Goal: Information Seeking & Learning: Learn about a topic

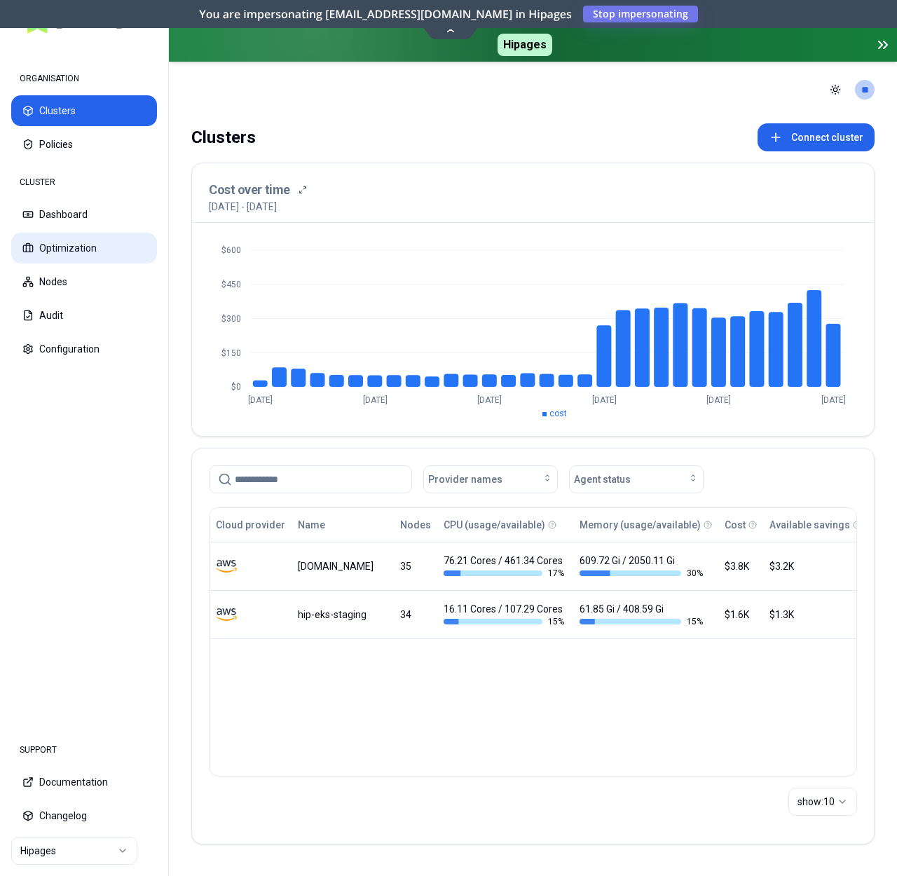
click at [72, 243] on button "Optimization" at bounding box center [84, 248] width 146 height 31
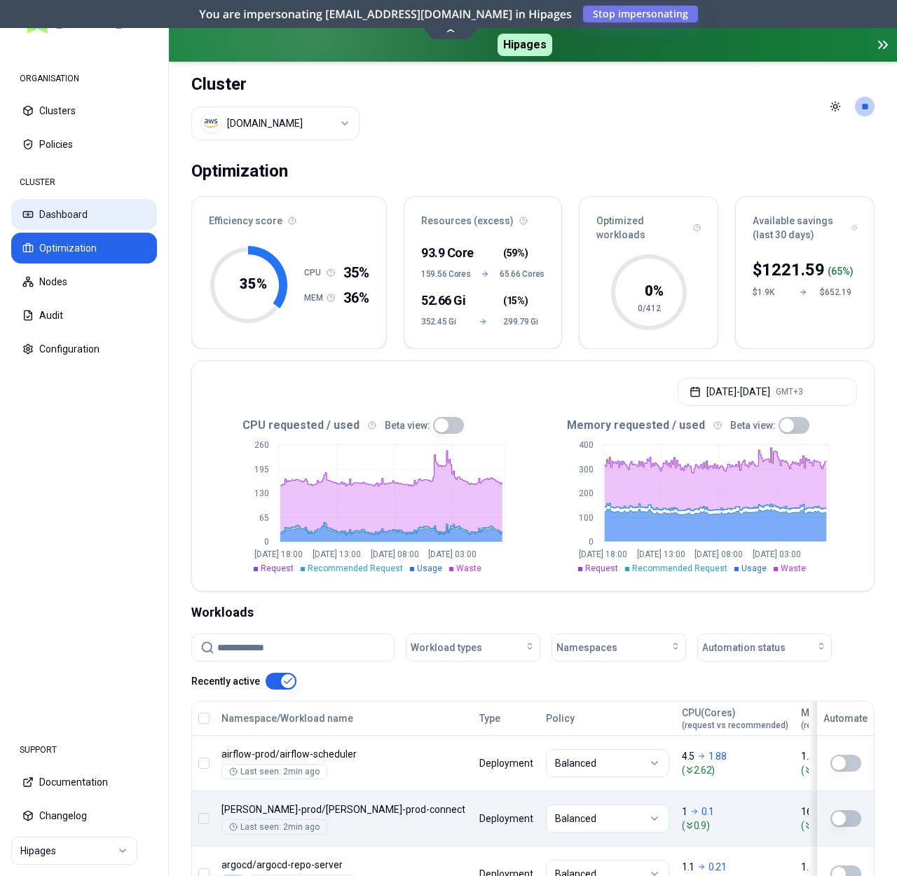
click at [37, 210] on button "Dashboard" at bounding box center [84, 214] width 146 height 31
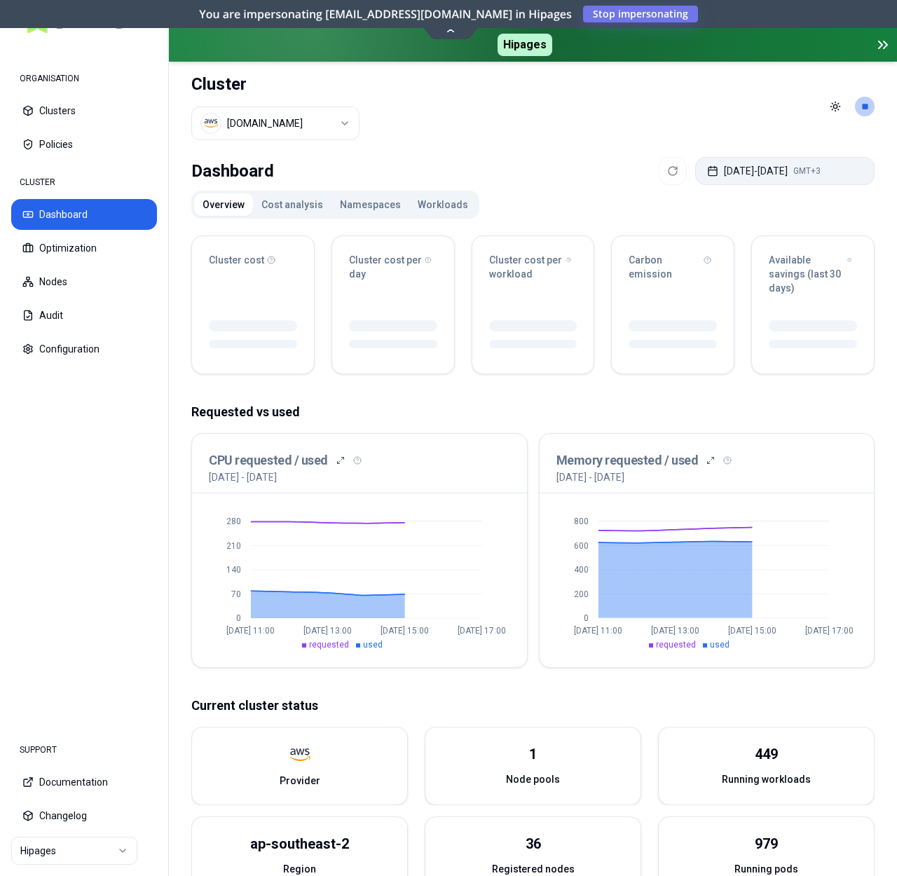
click at [785, 159] on button "Aug 27, 2025 - Aug 27, 2025 GMT+3" at bounding box center [784, 171] width 179 height 28
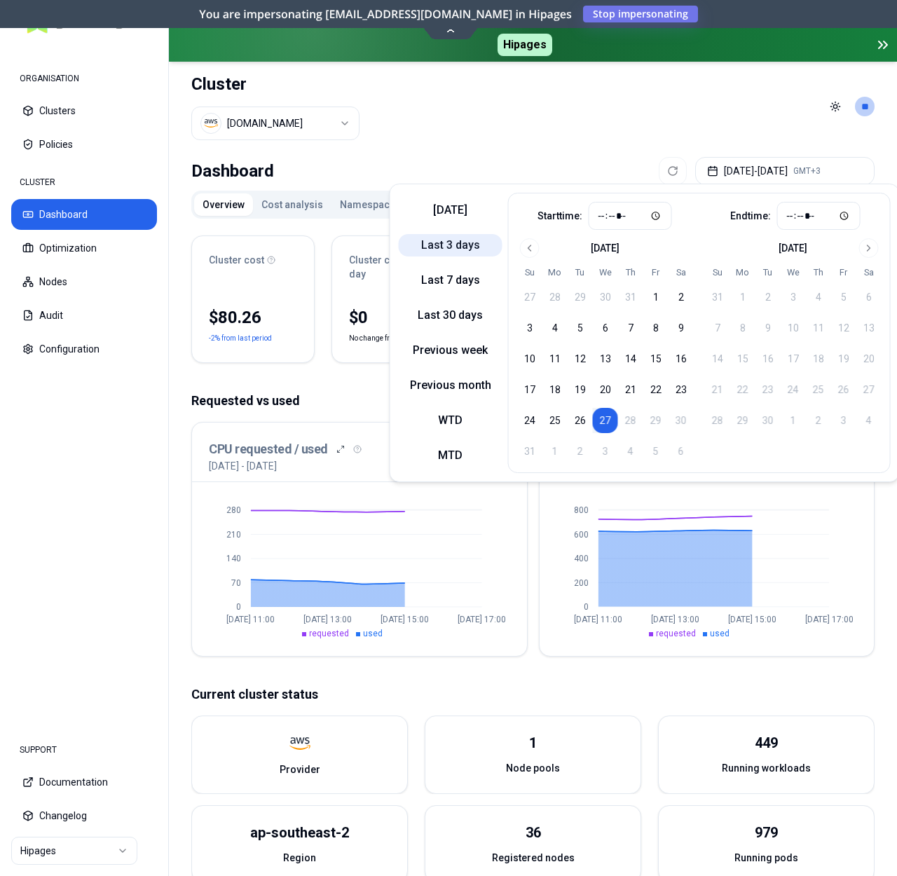
click at [470, 248] on button "Last 3 days" at bounding box center [451, 245] width 104 height 22
type input "*****"
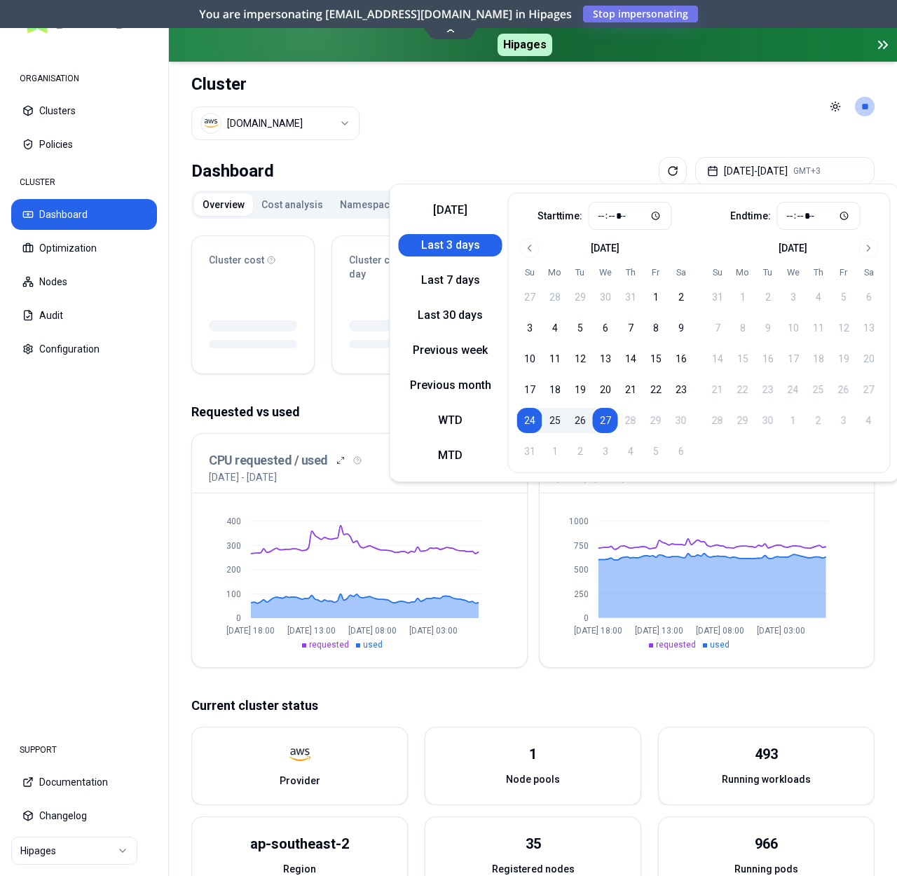
click at [532, 586] on div "CPU requested / used 24th August 2025 - 27th August 2025 0 100 200 300 400 Aug …" at bounding box center [533, 550] width 684 height 235
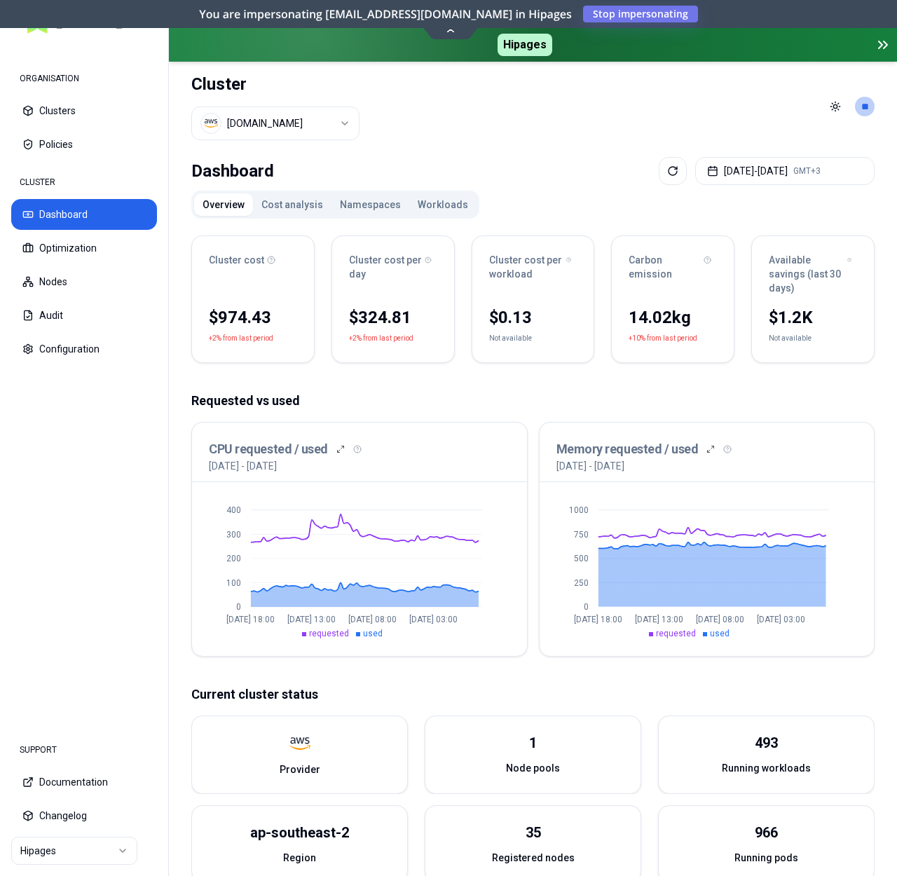
click at [360, 196] on button "Namespaces" at bounding box center [371, 205] width 78 height 22
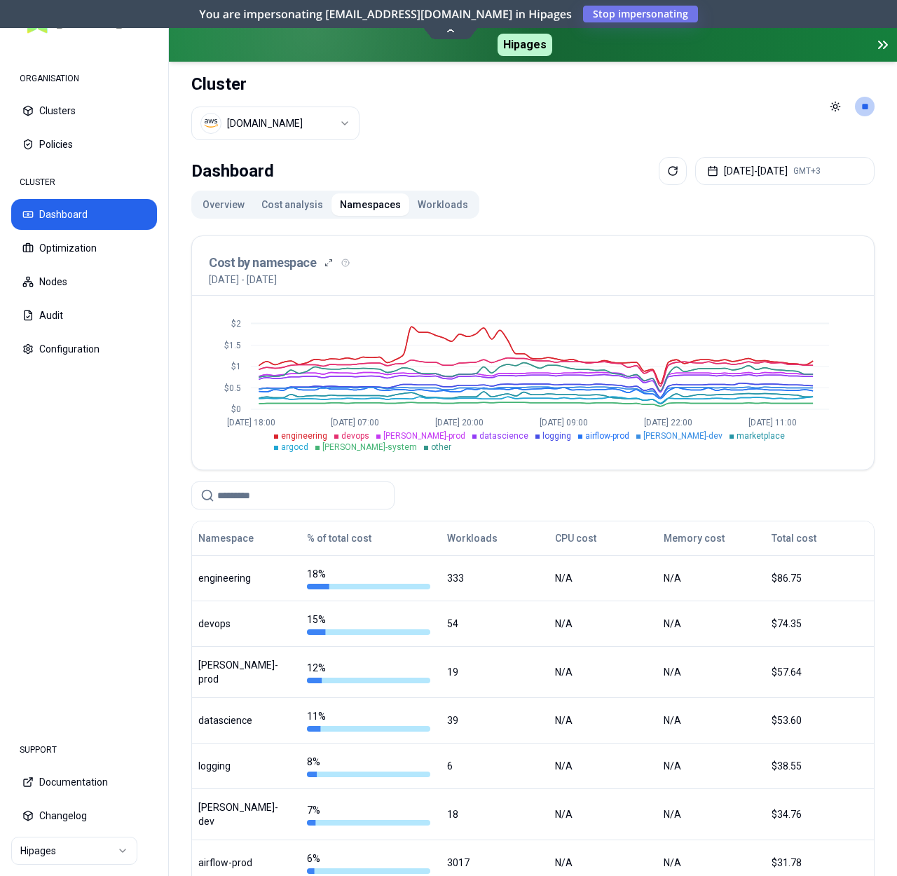
click at [411, 455] on div "$0 $0.5 $1 $1.5 $2 Aug 24 18:00 Aug 25 07:00 Aug 25 20:00 Aug 26 09:00 Aug 26 2…" at bounding box center [533, 383] width 682 height 174
click at [276, 204] on button "Cost analysis" at bounding box center [292, 205] width 79 height 22
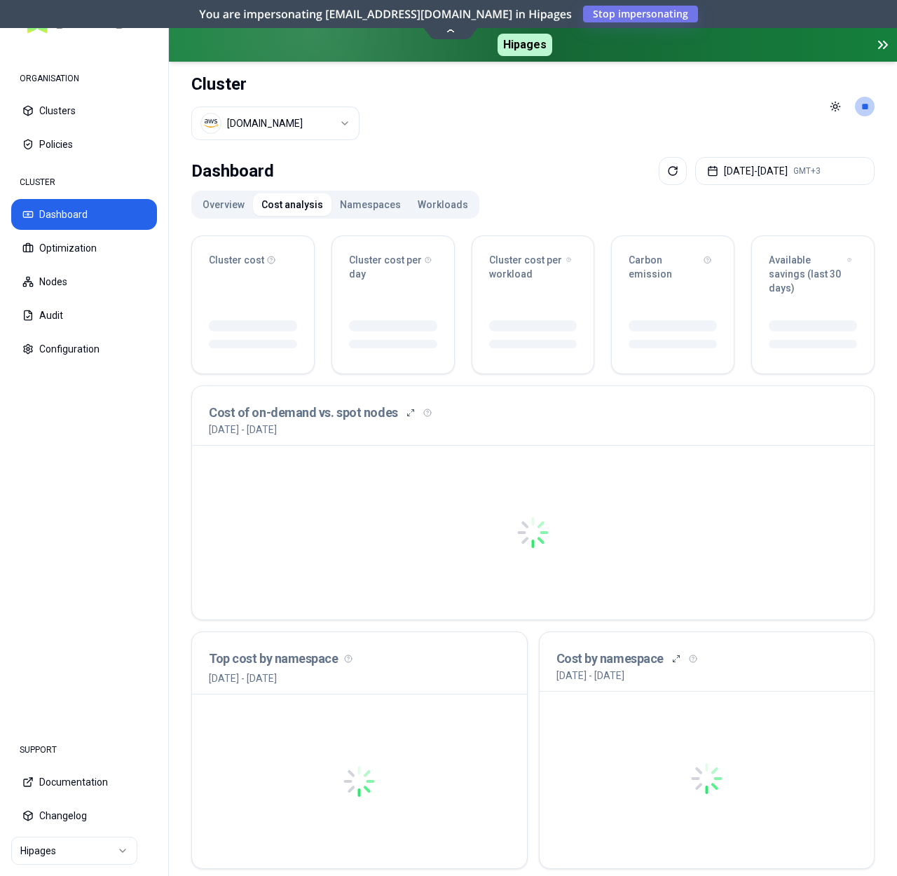
click at [292, 122] on html "ORGANISATION Clusters Policies CLUSTER Dashboard Optimization Nodes Audit Confi…" at bounding box center [448, 438] width 897 height 876
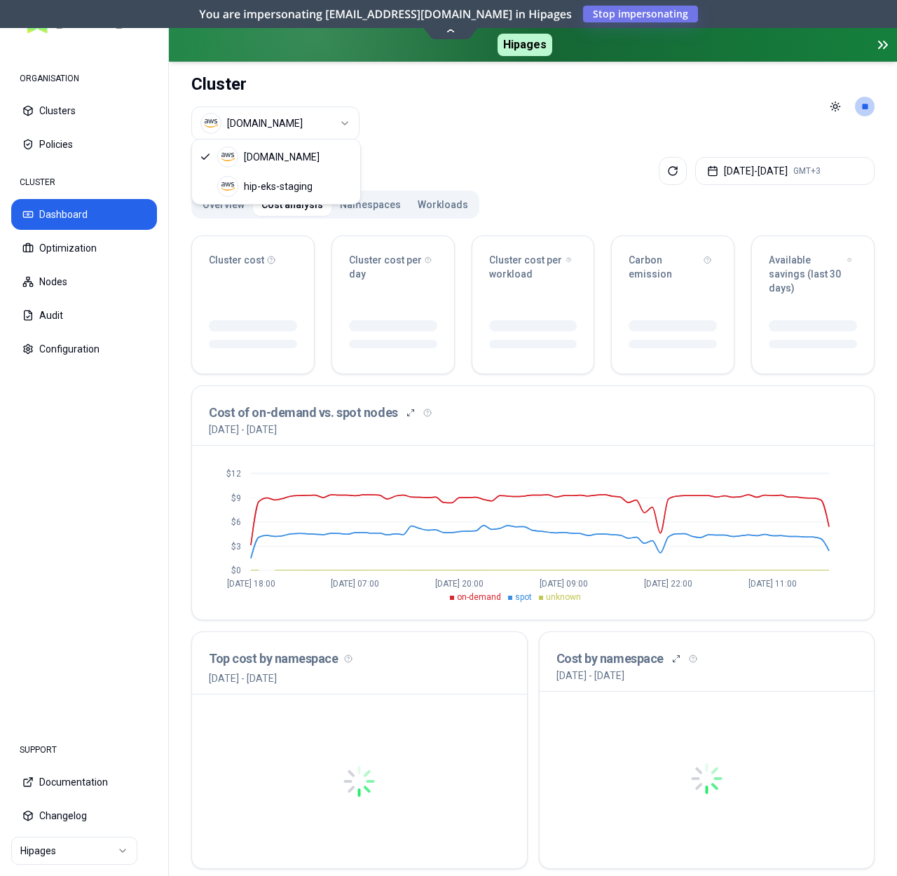
click at [514, 125] on html "ORGANISATION Clusters Policies CLUSTER Dashboard Optimization Nodes Audit Confi…" at bounding box center [448, 438] width 897 height 876
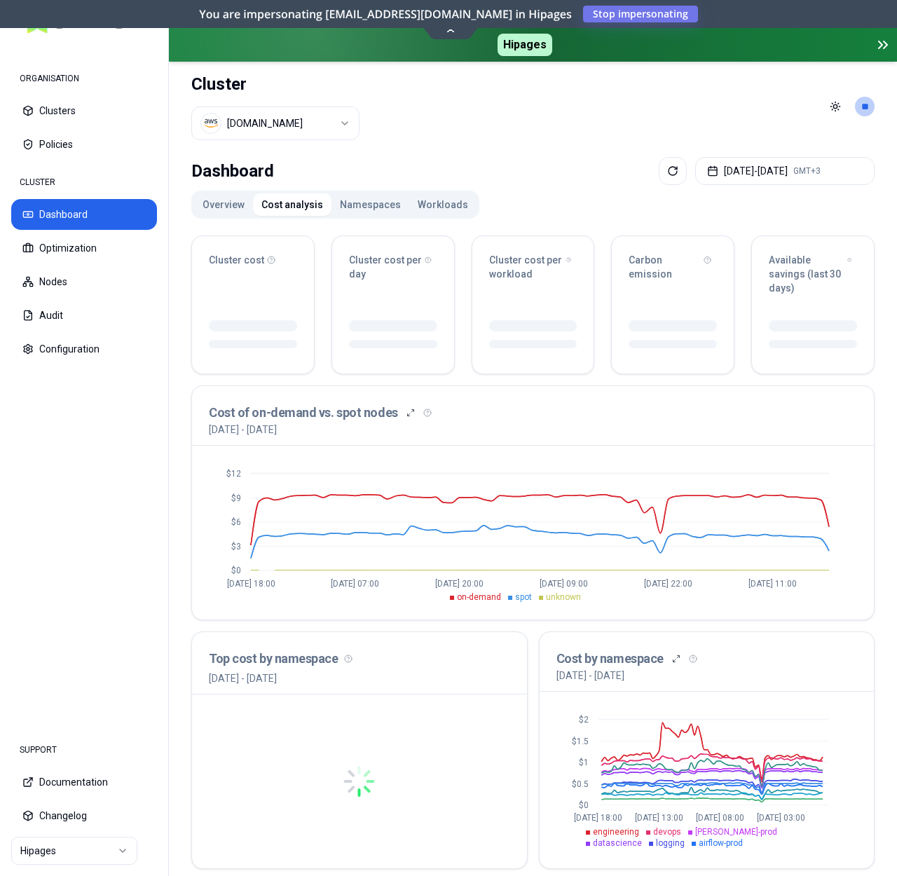
click at [341, 196] on button "Namespaces" at bounding box center [371, 205] width 78 height 22
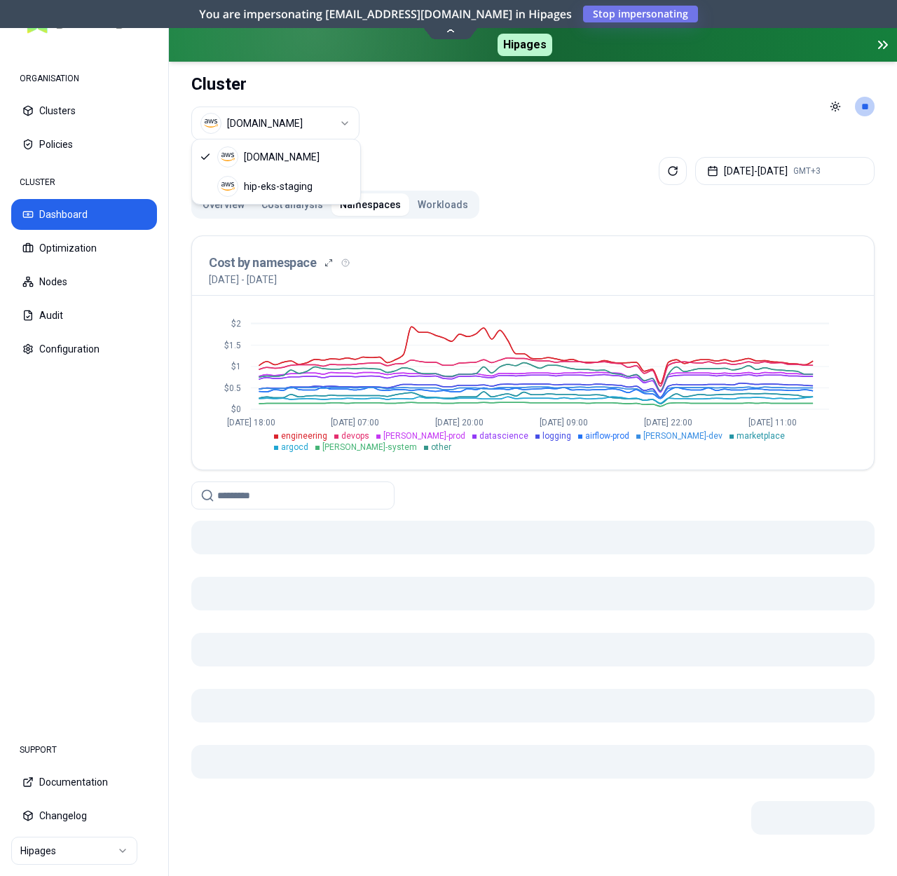
click at [301, 124] on html "ORGANISATION Clusters Policies CLUSTER Dashboard Optimization Nodes Audit Confi…" at bounding box center [448, 438] width 897 height 876
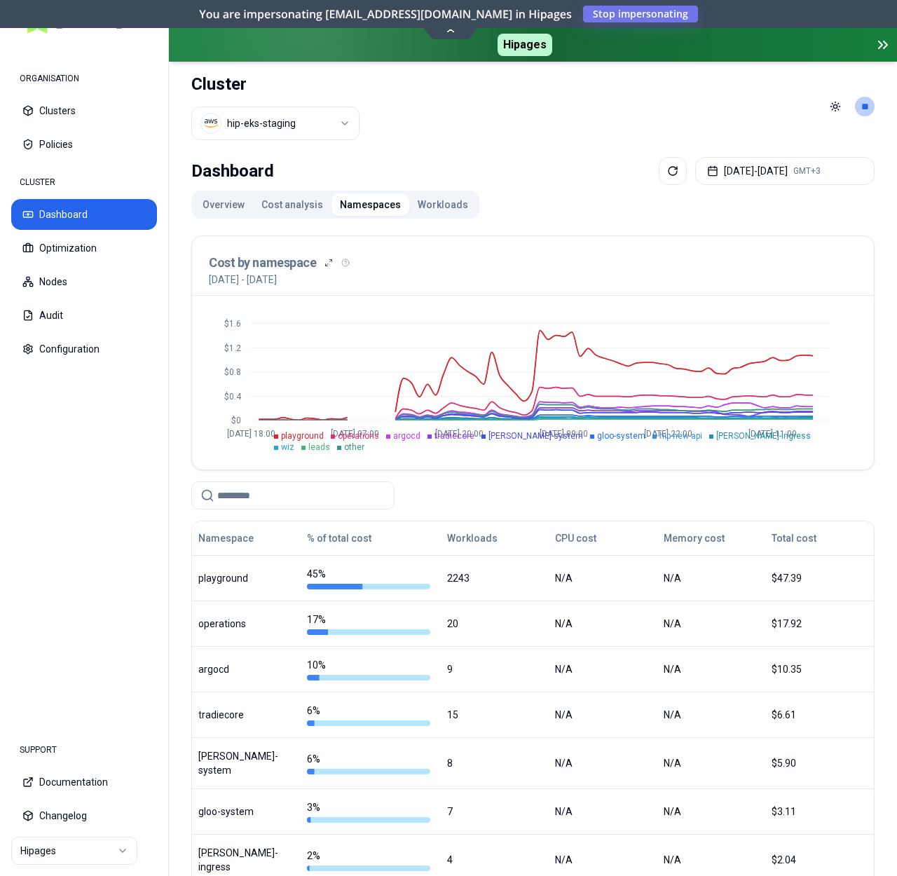
click at [239, 203] on button "Overview" at bounding box center [223, 205] width 59 height 22
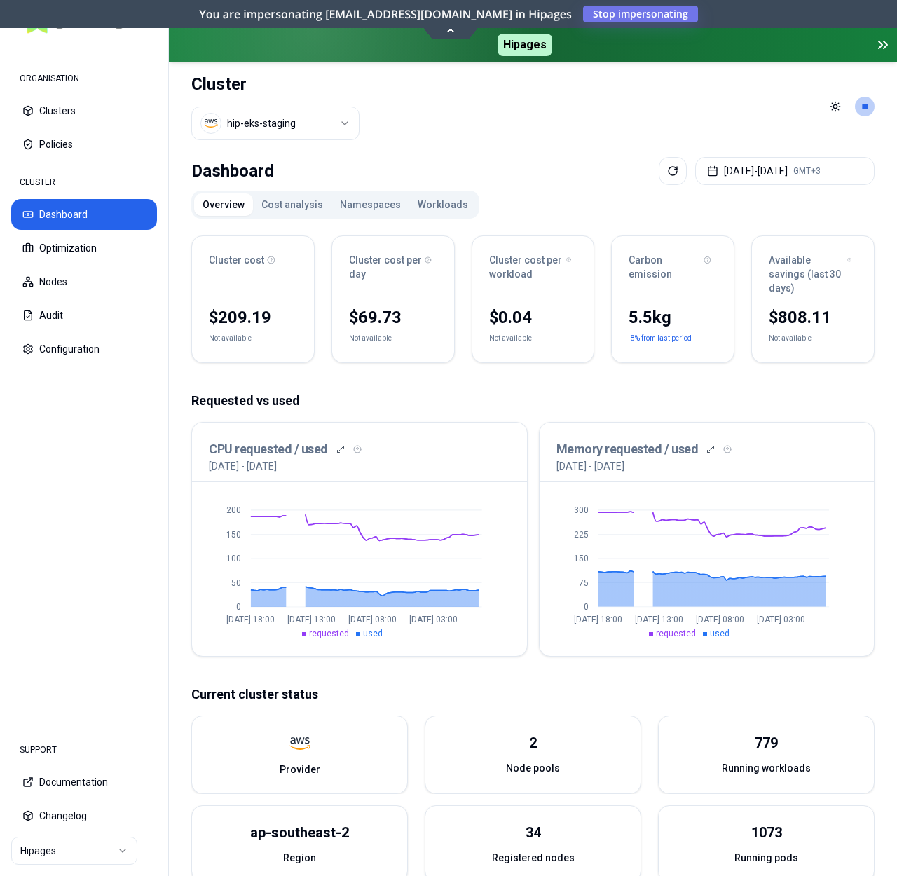
click at [298, 208] on button "Cost analysis" at bounding box center [292, 205] width 79 height 22
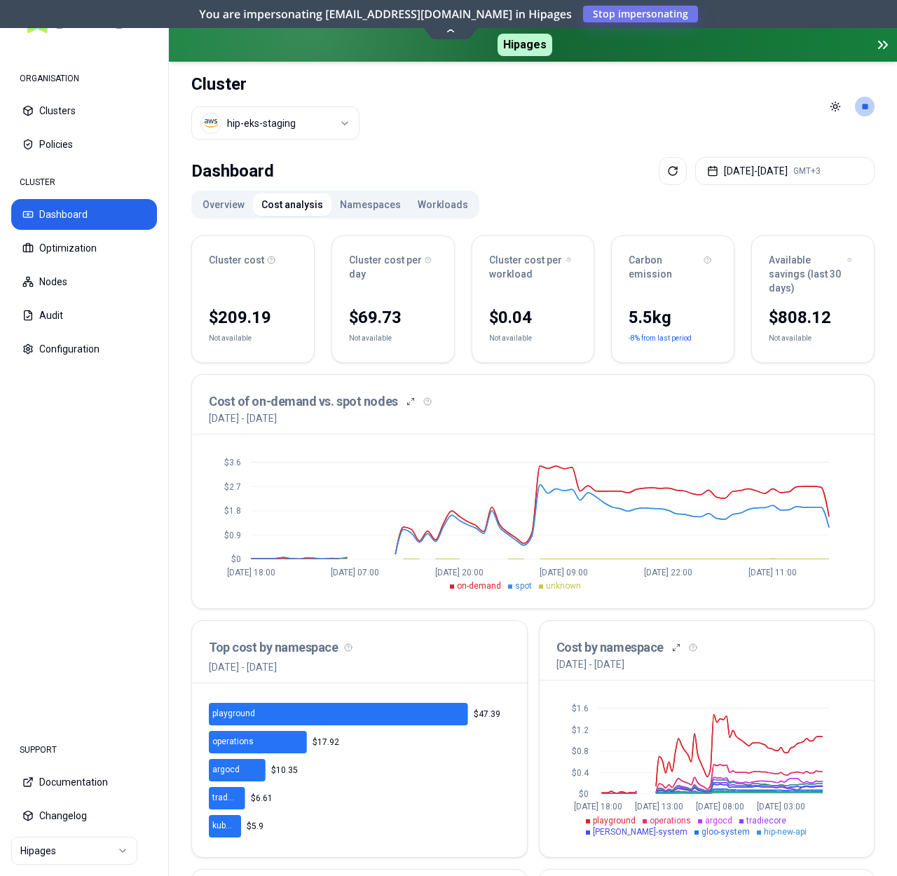
click at [219, 208] on button "Overview" at bounding box center [223, 205] width 59 height 22
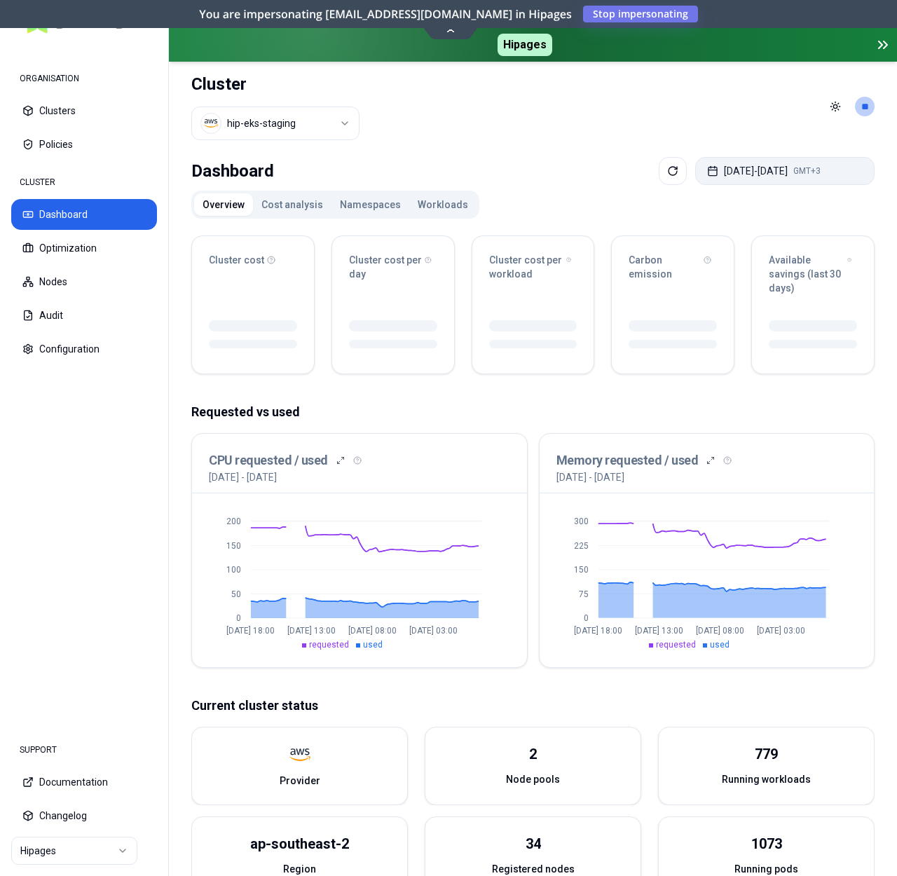
click at [738, 173] on button "Aug 24, 2025 - Aug 27, 2025 GMT+3" at bounding box center [784, 171] width 179 height 28
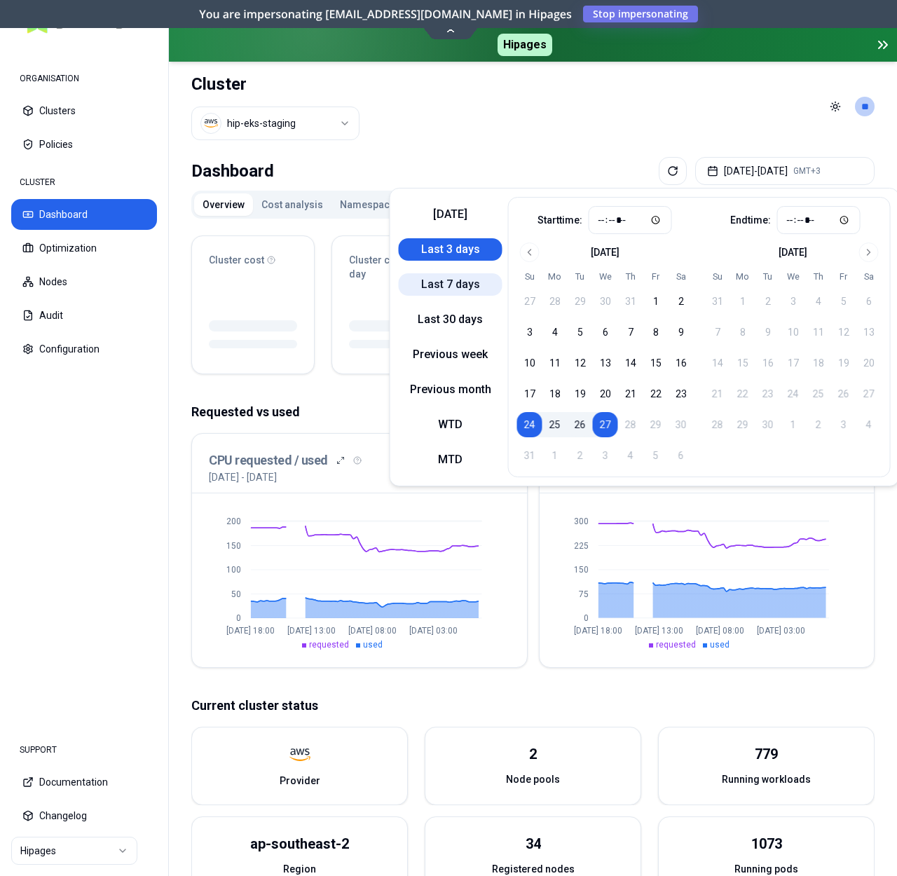
click at [460, 274] on button "Last 7 days" at bounding box center [451, 284] width 104 height 22
type input "*****"
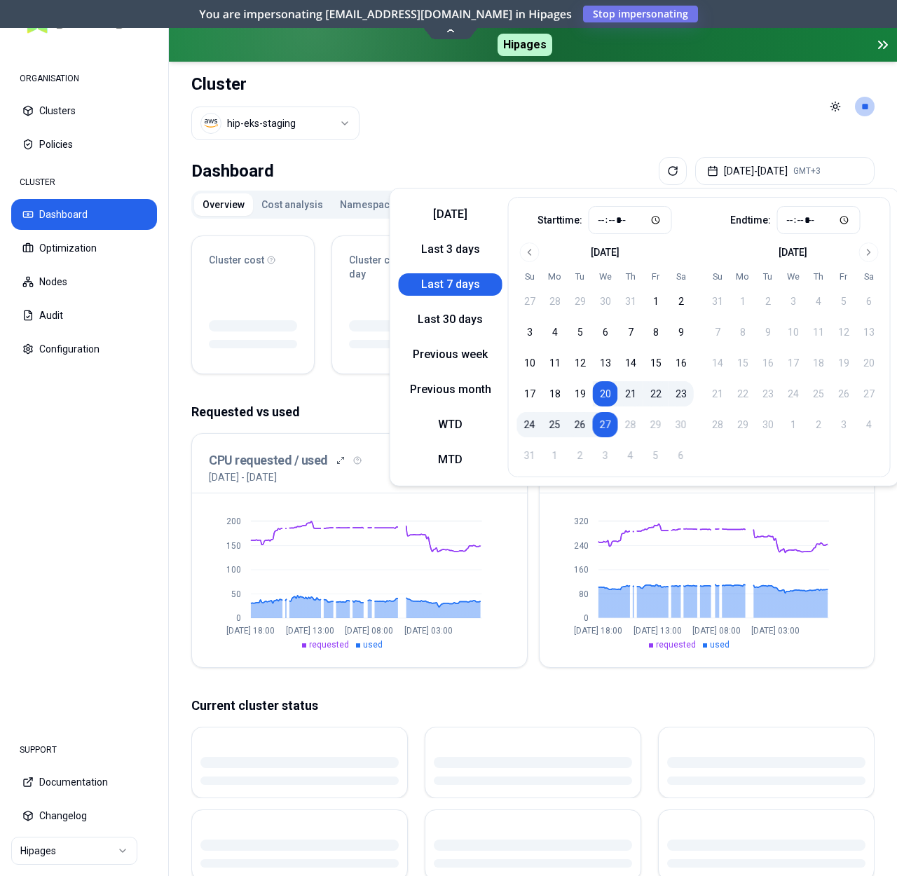
click at [511, 168] on div "Dashboard Aug 20, 2025 - Aug 27, 2025 GMT+3" at bounding box center [533, 171] width 684 height 28
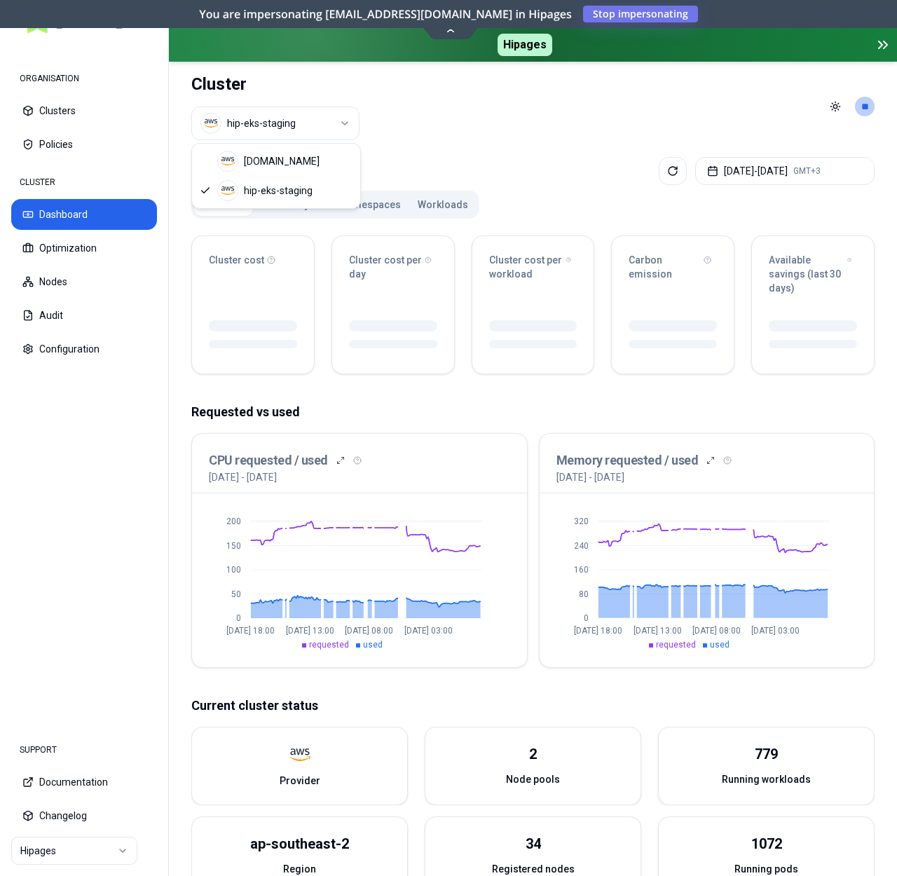
click at [295, 115] on html "ORGANISATION Clusters Policies CLUSTER Dashboard Optimization Nodes Audit Confi…" at bounding box center [448, 438] width 897 height 876
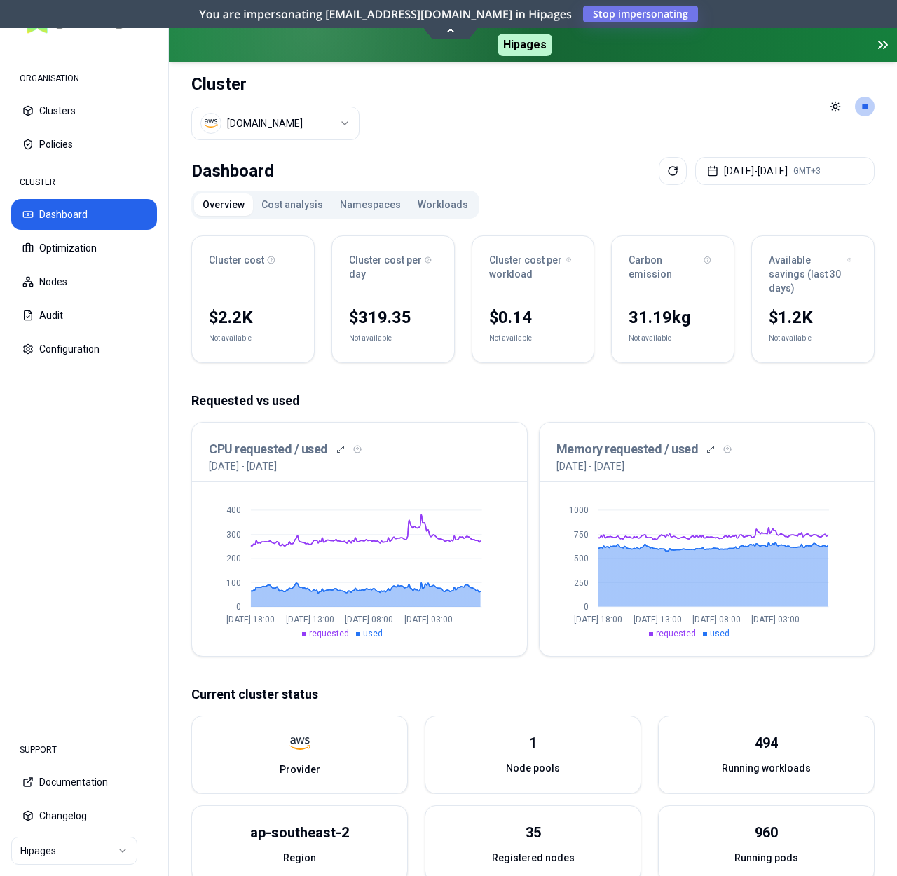
click at [285, 126] on html "ORGANISATION Clusters Policies CLUSTER Dashboard Optimization Nodes Audit Confi…" at bounding box center [448, 438] width 897 height 876
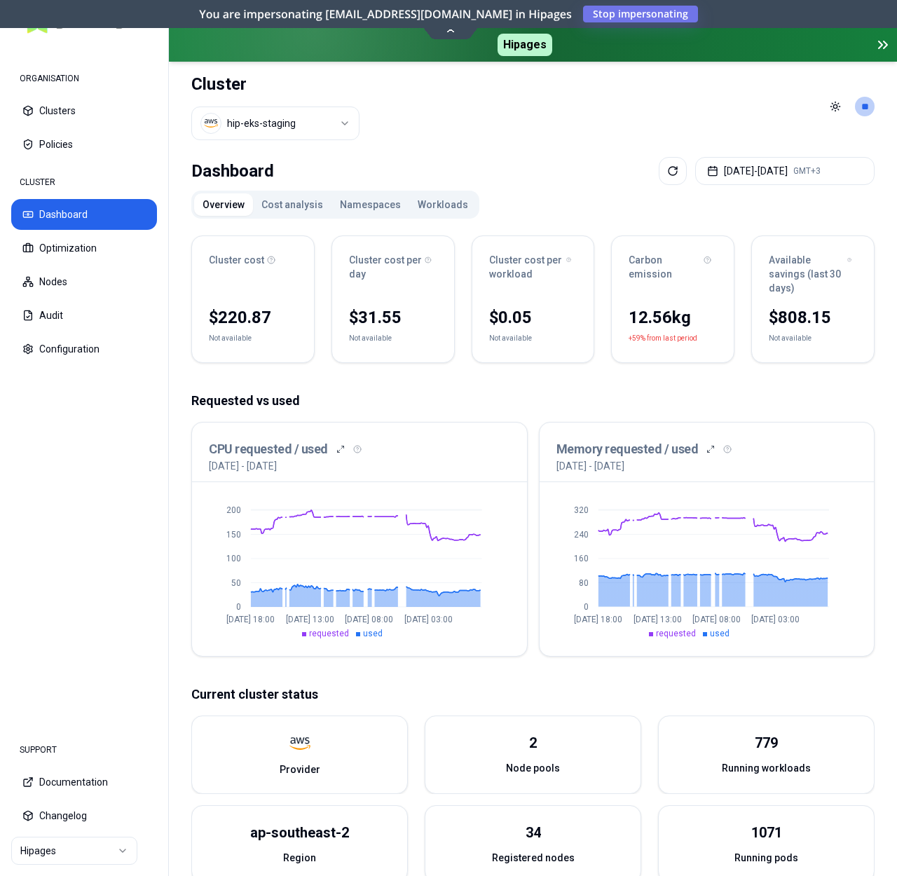
click at [288, 205] on button "Cost analysis" at bounding box center [292, 205] width 79 height 22
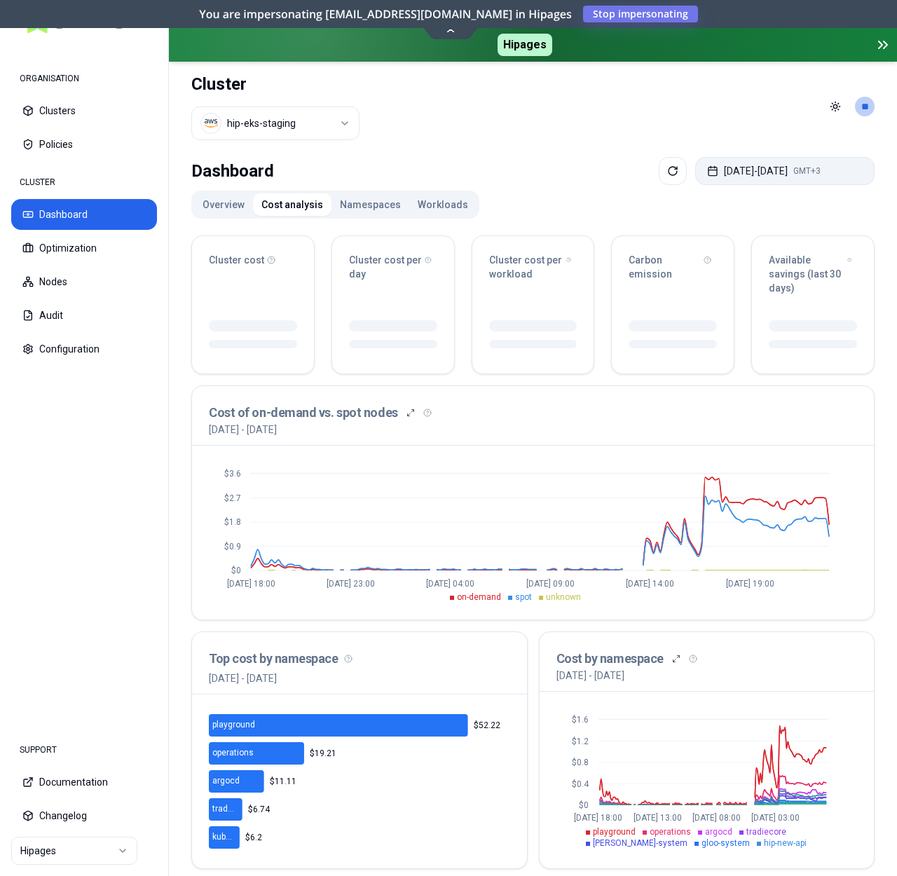
click at [776, 168] on button "Aug 20, 2025 - Aug 27, 2025 GMT+3" at bounding box center [784, 171] width 179 height 28
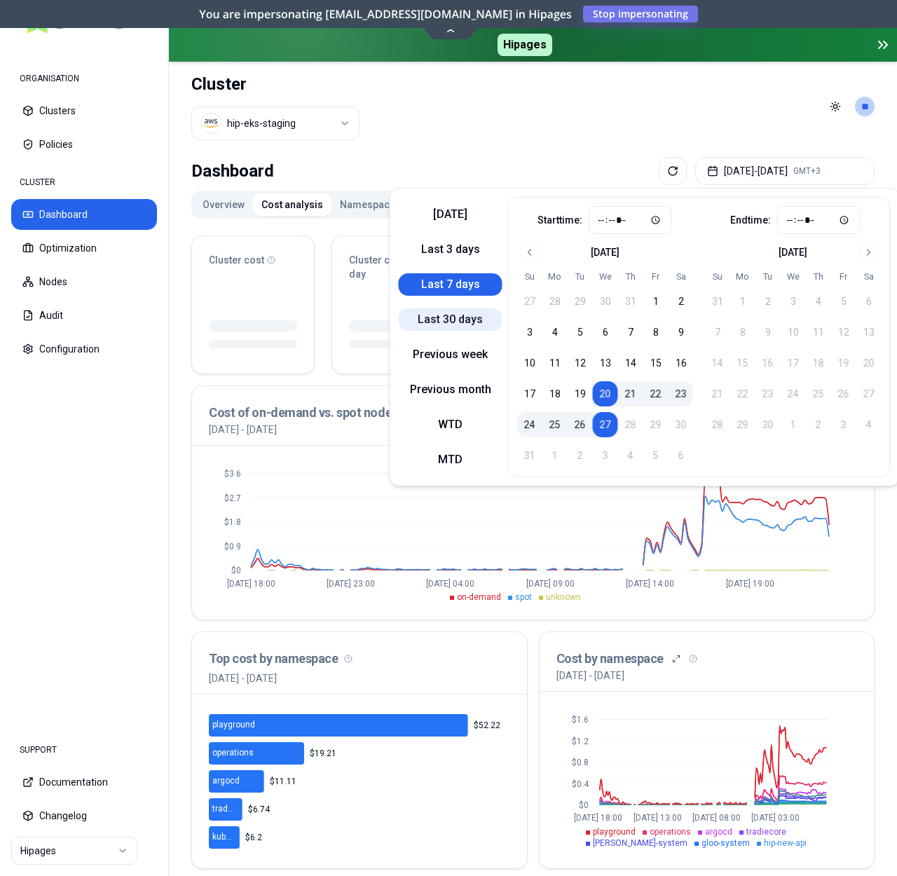
click at [471, 323] on button "Last 30 days" at bounding box center [451, 319] width 104 height 22
type input "*****"
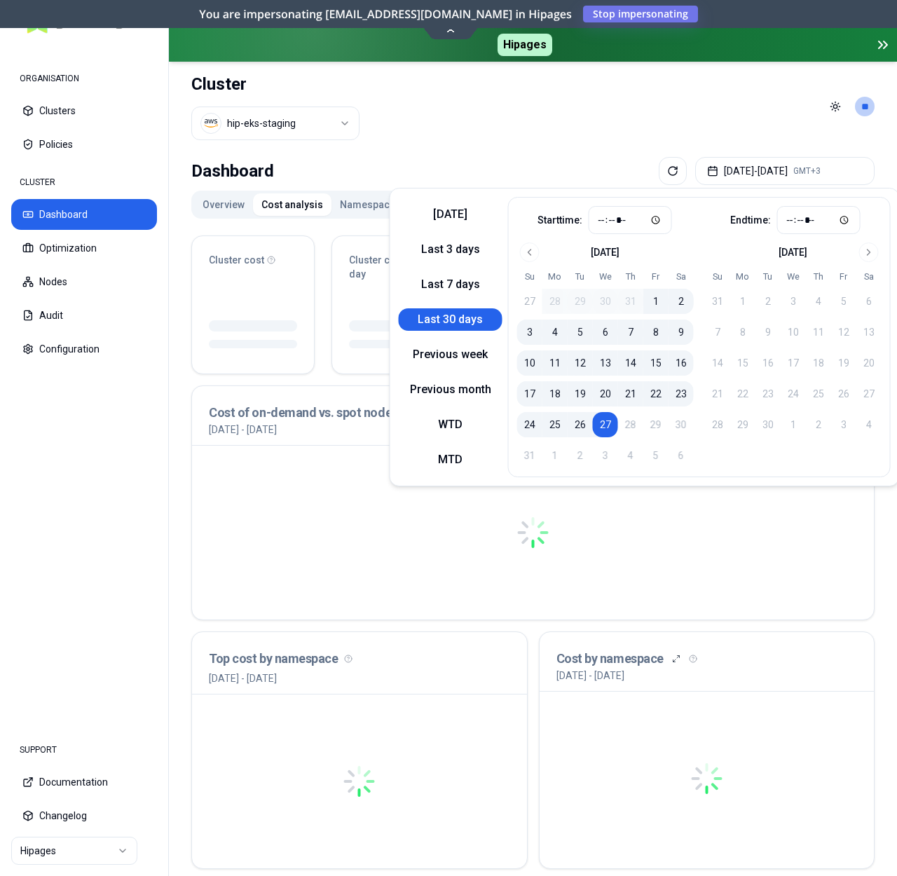
click at [510, 129] on header "Cluster hip-eks-staging Toggle theme **" at bounding box center [533, 107] width 728 height 90
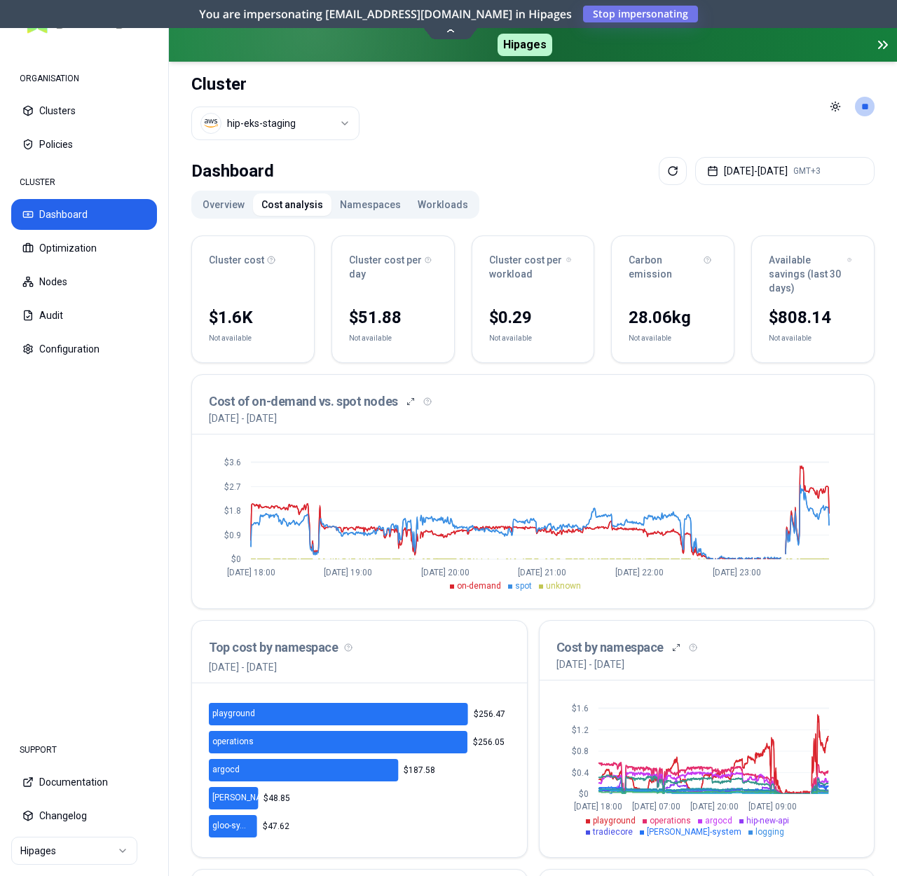
click at [362, 204] on button "Namespaces" at bounding box center [371, 205] width 78 height 22
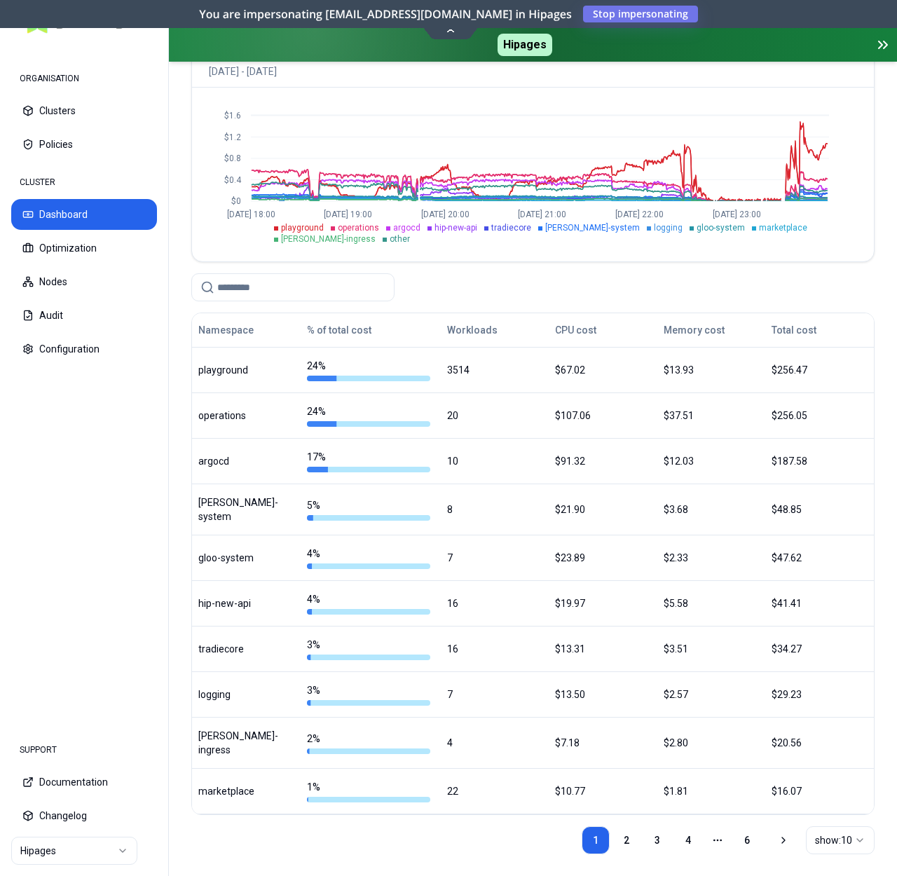
scroll to position [75, 0]
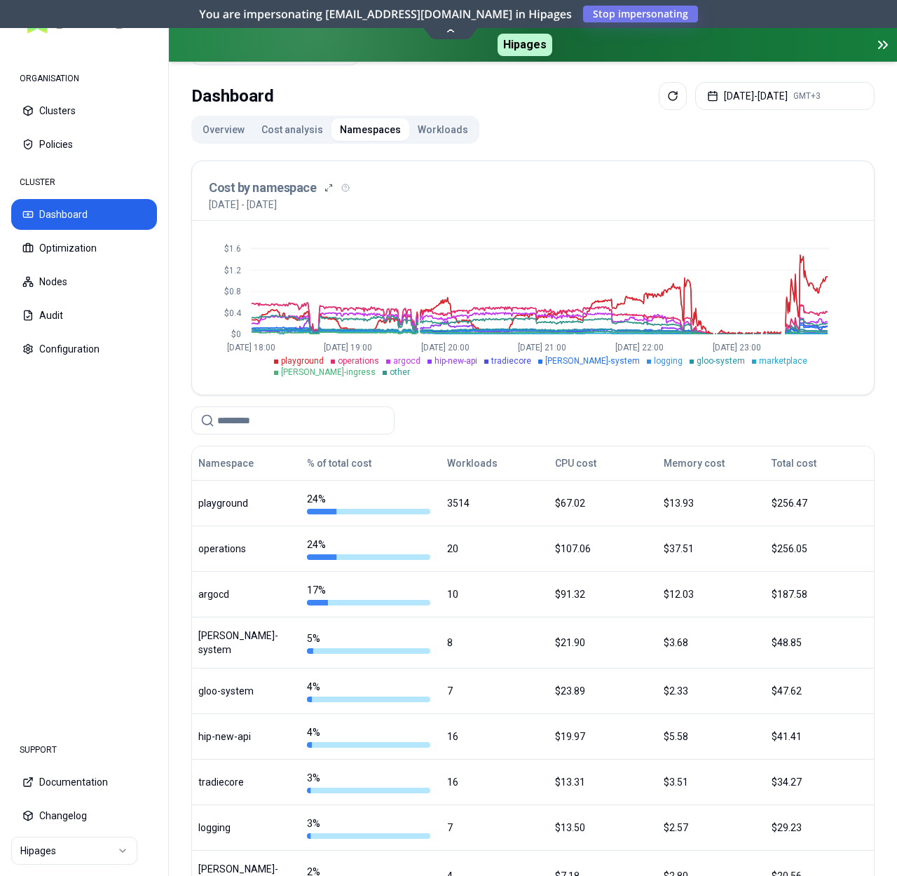
click at [449, 132] on button "Workloads" at bounding box center [442, 129] width 67 height 22
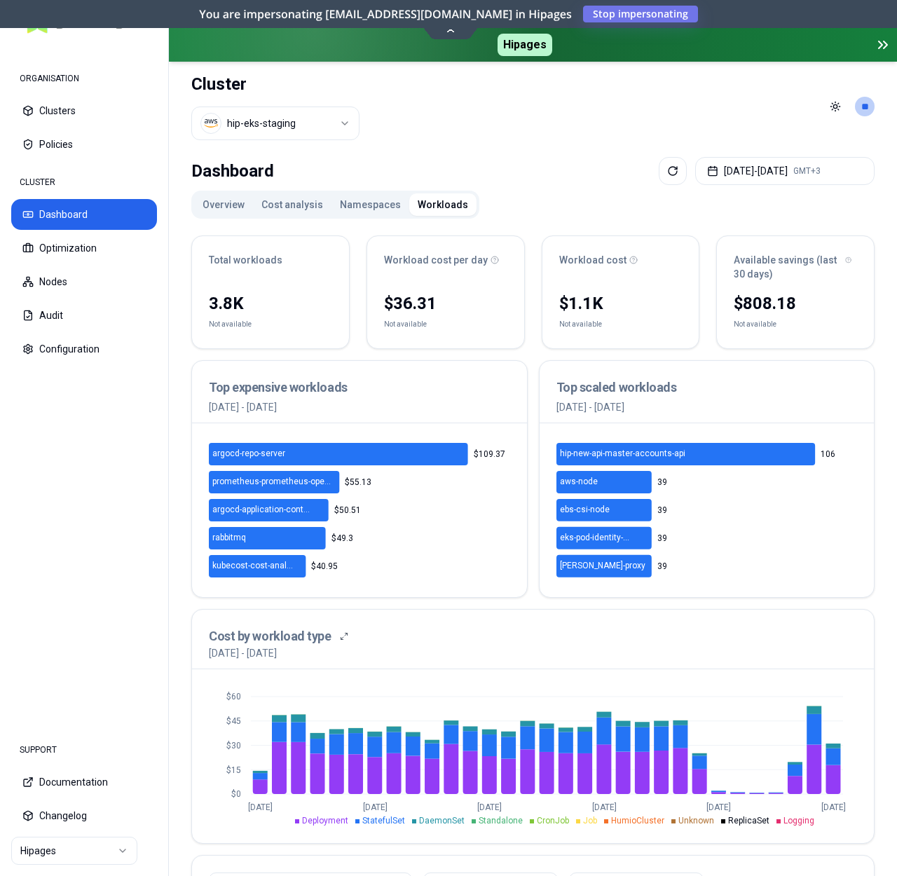
click at [372, 194] on button "Namespaces" at bounding box center [371, 205] width 78 height 22
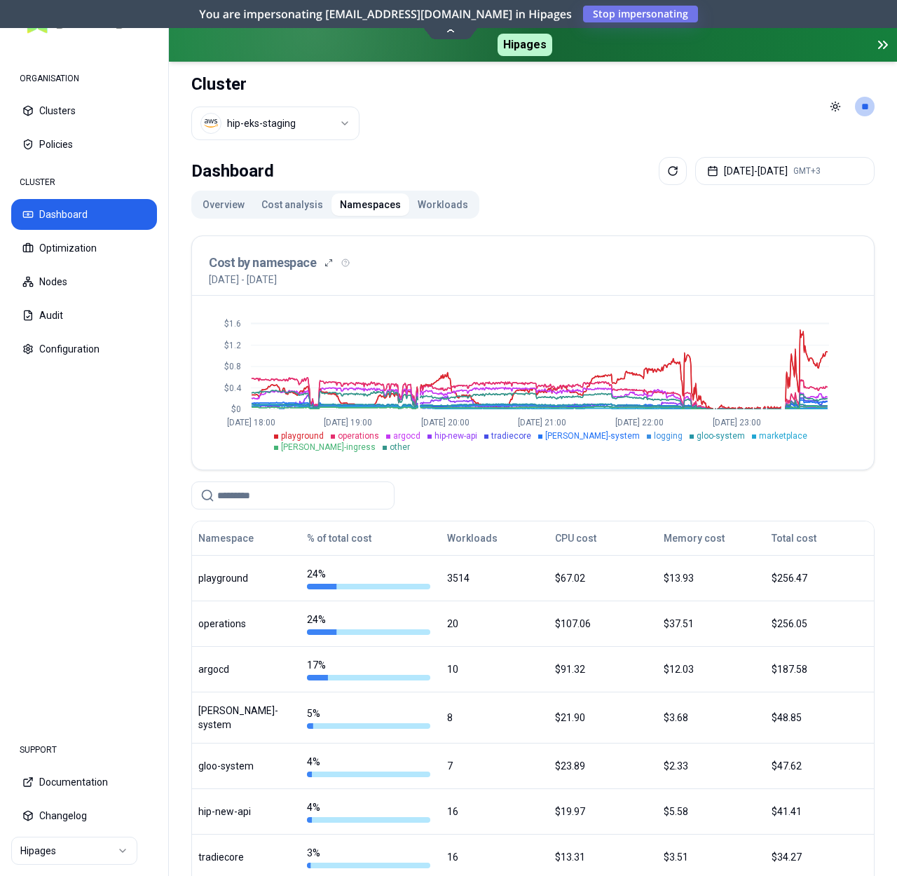
click at [763, 308] on div "$0 $0.4 $0.8 $1.2 $1.6 Jul 28 18:00 Aug 2 19:00 Aug 7 20:00 Aug 12 21:00 Aug 17…" at bounding box center [533, 383] width 682 height 174
click at [292, 125] on html "ORGANISATION Clusters Policies CLUSTER Dashboard Optimization Nodes Audit Confi…" at bounding box center [448, 438] width 897 height 876
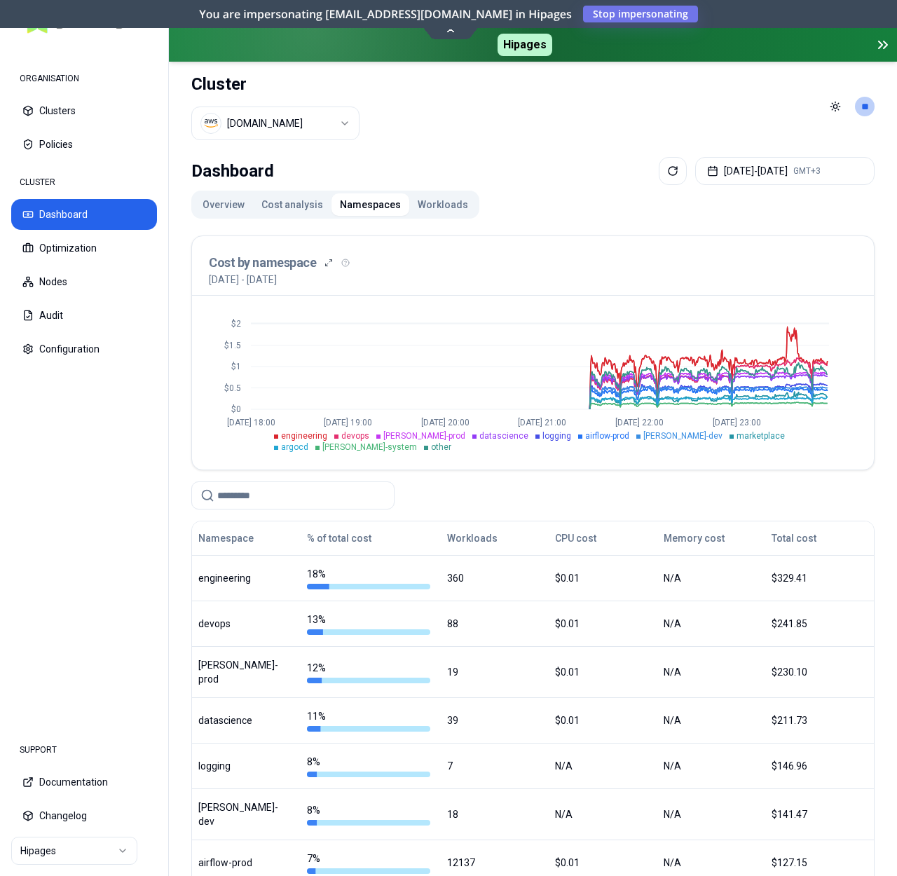
click at [307, 203] on button "Cost analysis" at bounding box center [292, 205] width 79 height 22
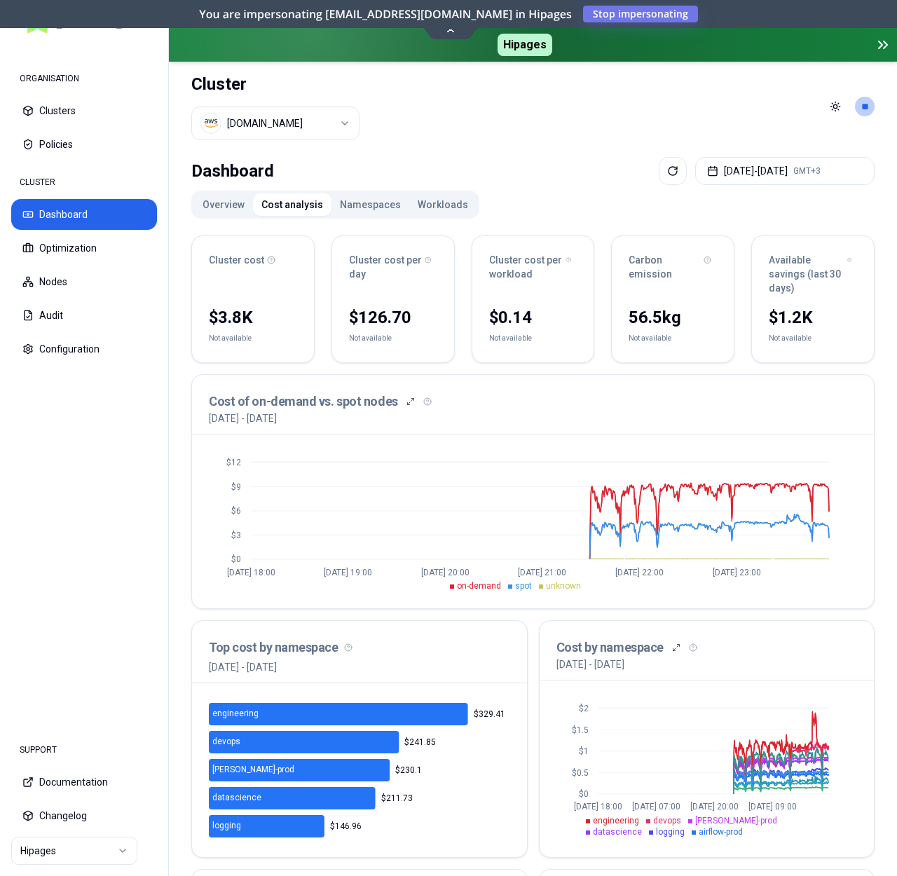
click at [323, 121] on html "ORGANISATION Clusters Policies CLUSTER Dashboard Optimization Nodes Audit Confi…" at bounding box center [448, 438] width 897 height 876
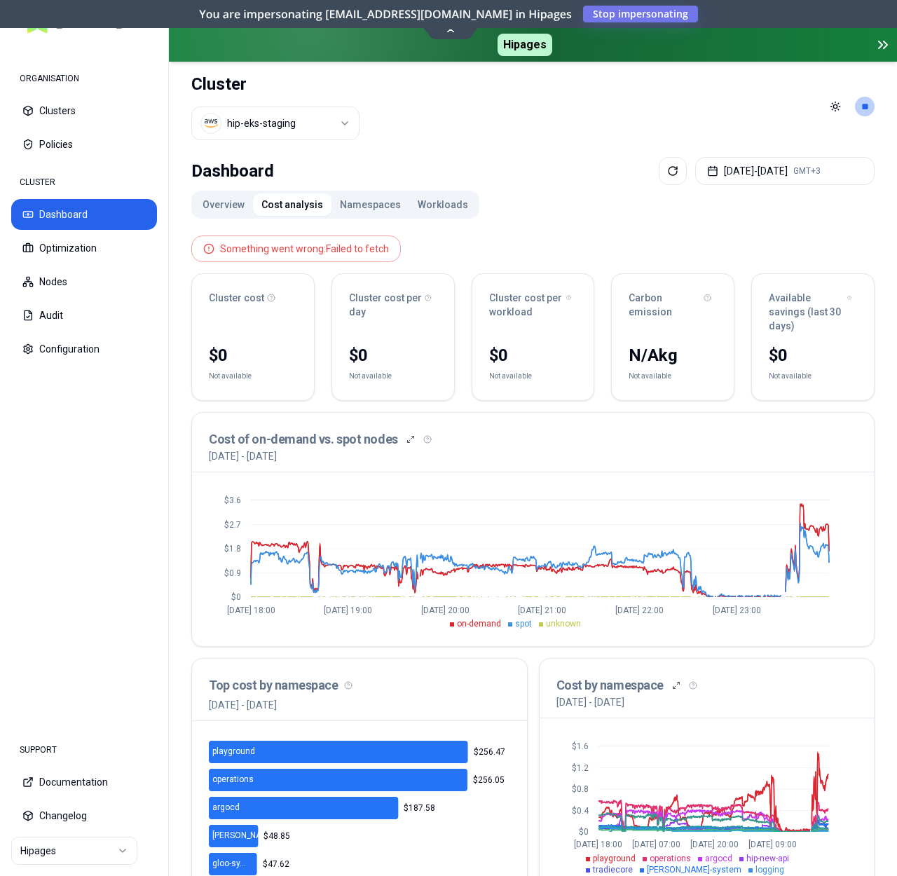
click at [541, 209] on div "Overview Cost analysis Namespaces Workloads Something went wrong: Failed to fet…" at bounding box center [533, 668] width 684 height 954
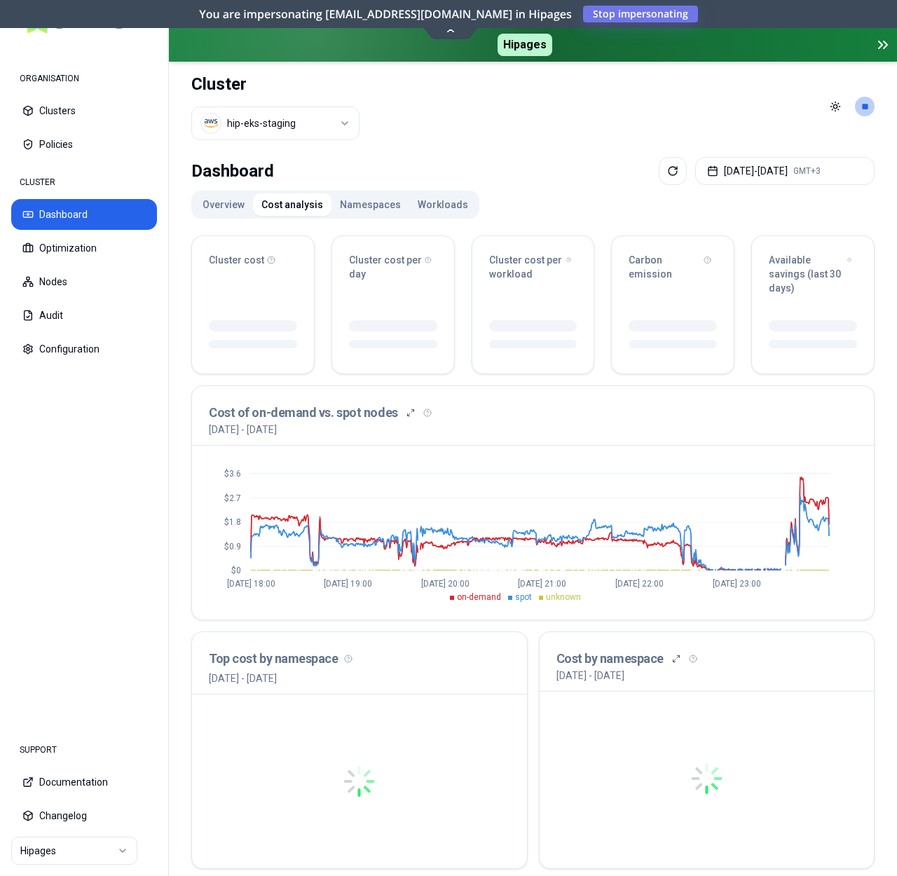
click at [331, 118] on html "ORGANISATION Clusters Policies CLUSTER Dashboard Optimization Nodes Audit Confi…" at bounding box center [448, 438] width 897 height 876
